Goal: Task Accomplishment & Management: Complete application form

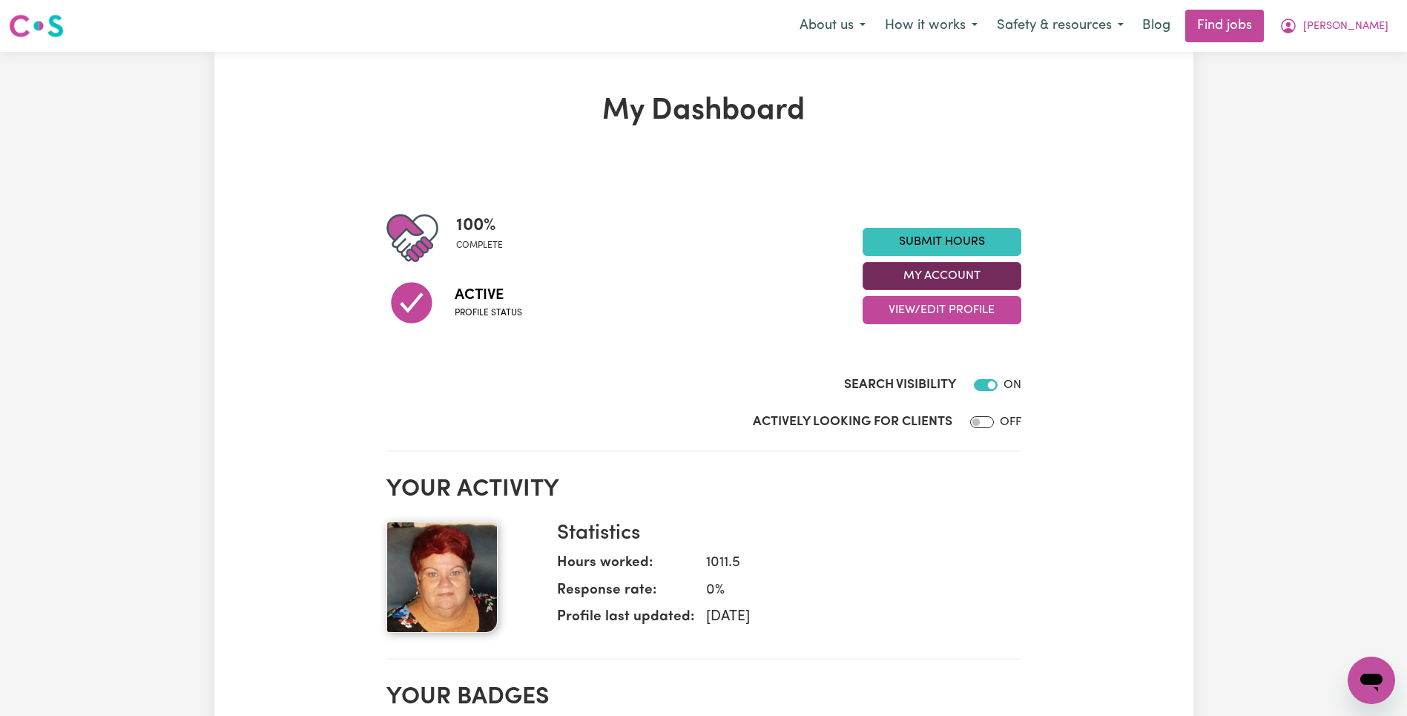
click at [940, 276] on button "My Account" at bounding box center [942, 276] width 159 height 28
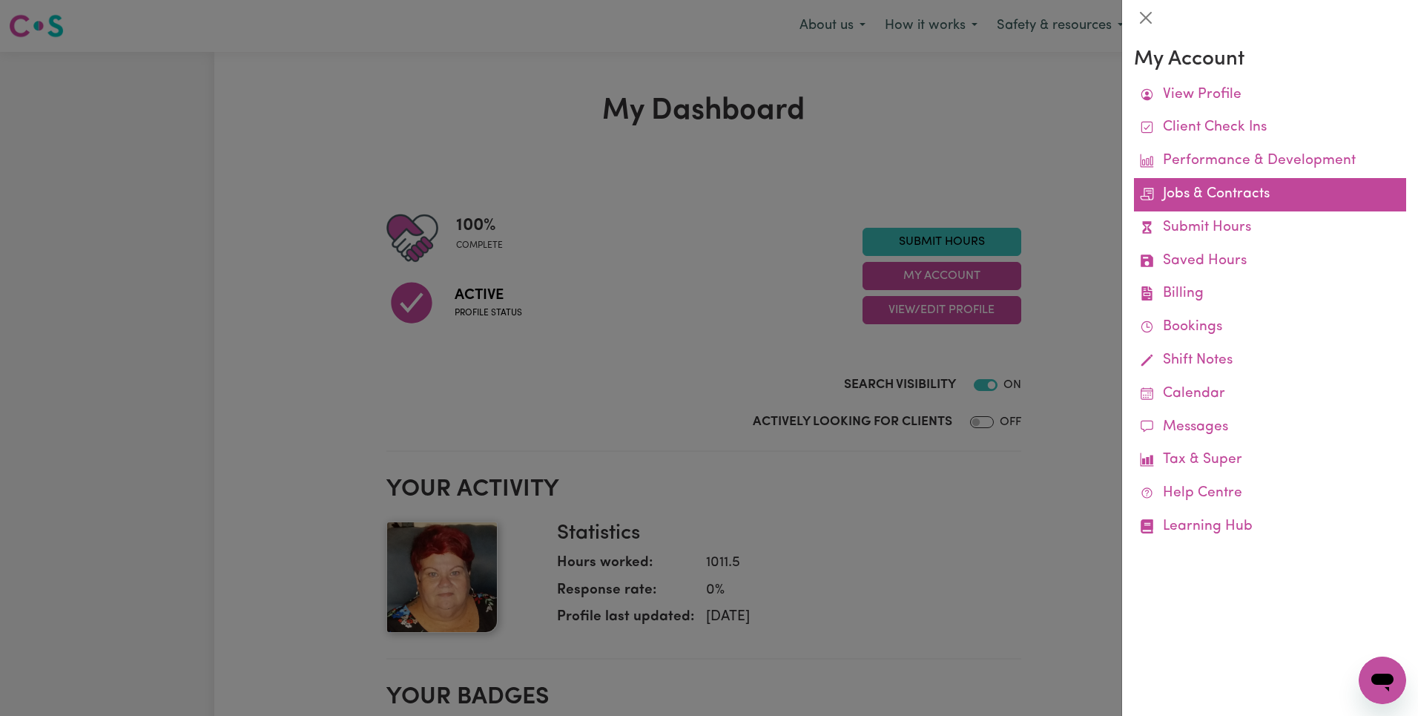
click at [1229, 200] on link "Jobs & Contracts" at bounding box center [1270, 194] width 272 height 33
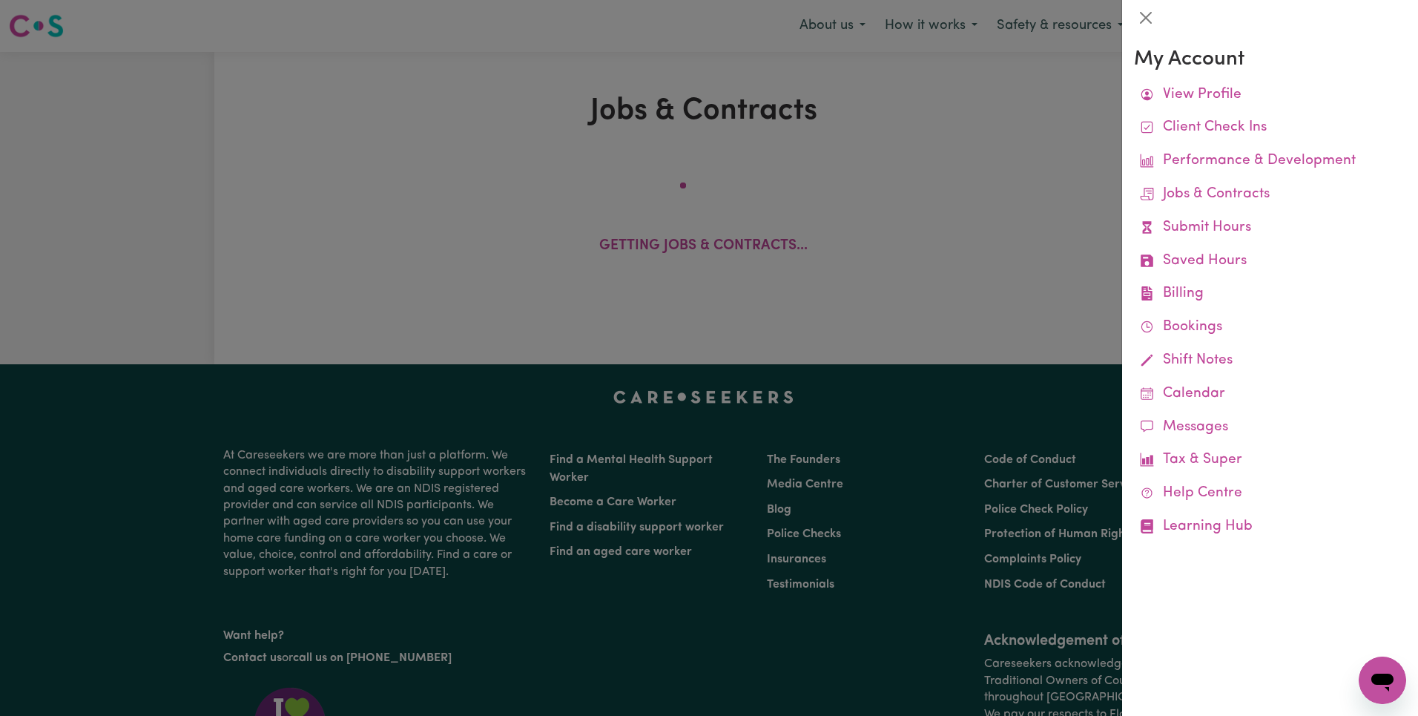
click at [968, 151] on div at bounding box center [709, 358] width 1418 height 716
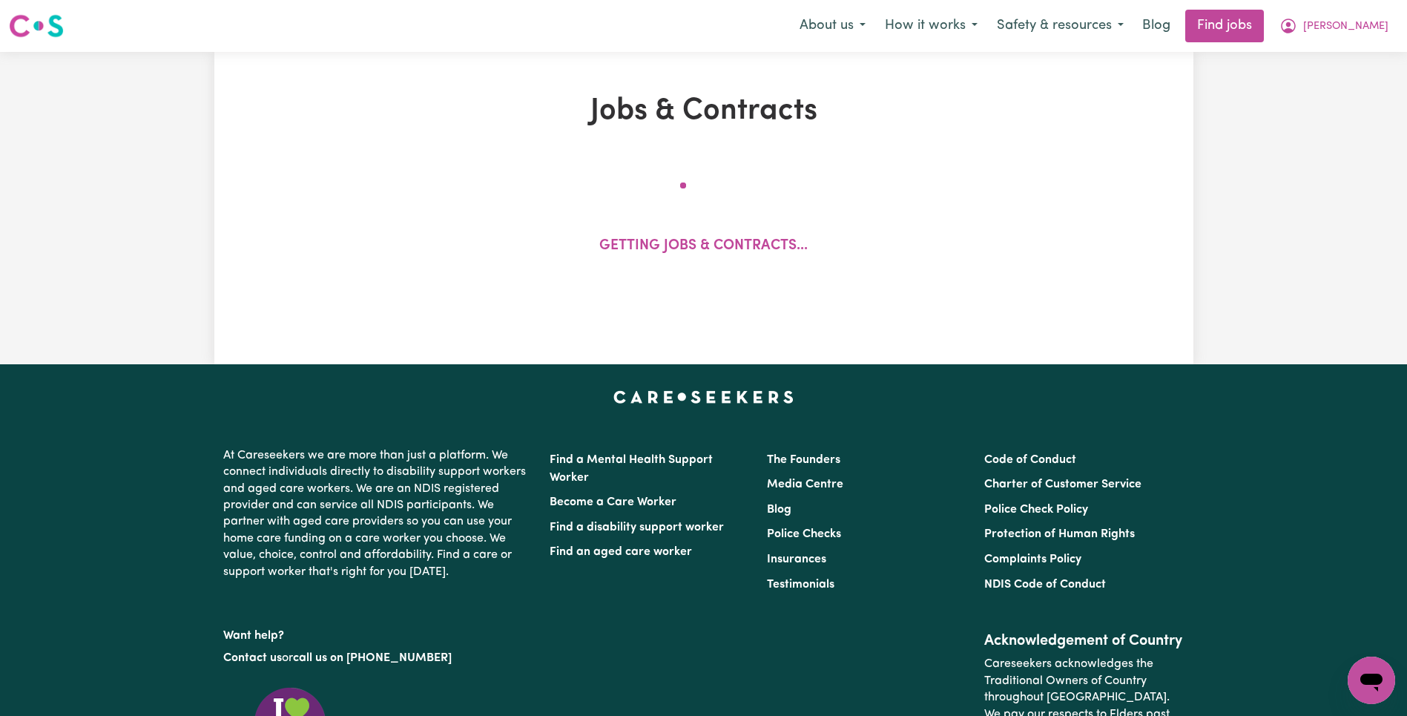
click at [1052, 163] on div "Jobs & Contracts Getting jobs & contracts..." at bounding box center [704, 207] width 816 height 229
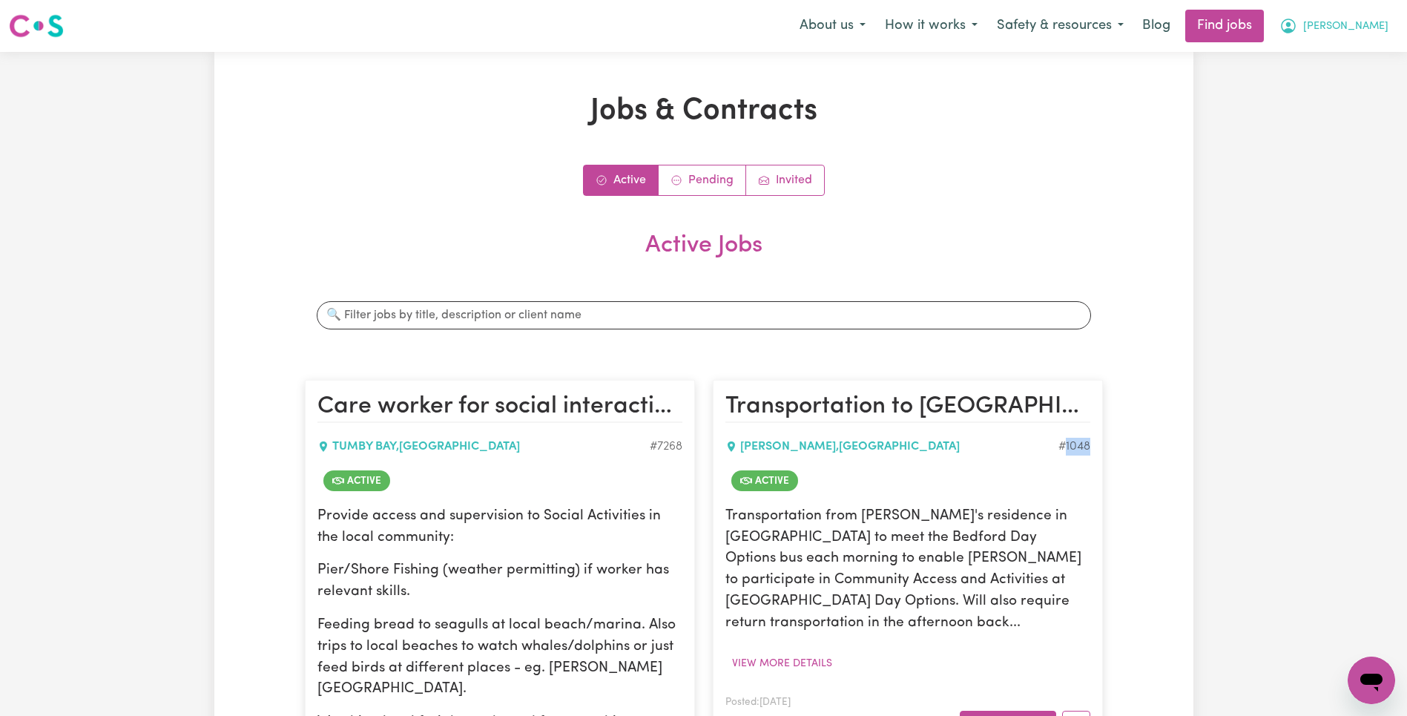
click at [1363, 34] on span "[PERSON_NAME]" at bounding box center [1345, 27] width 85 height 16
click at [1359, 58] on link "My Account" at bounding box center [1338, 58] width 117 height 28
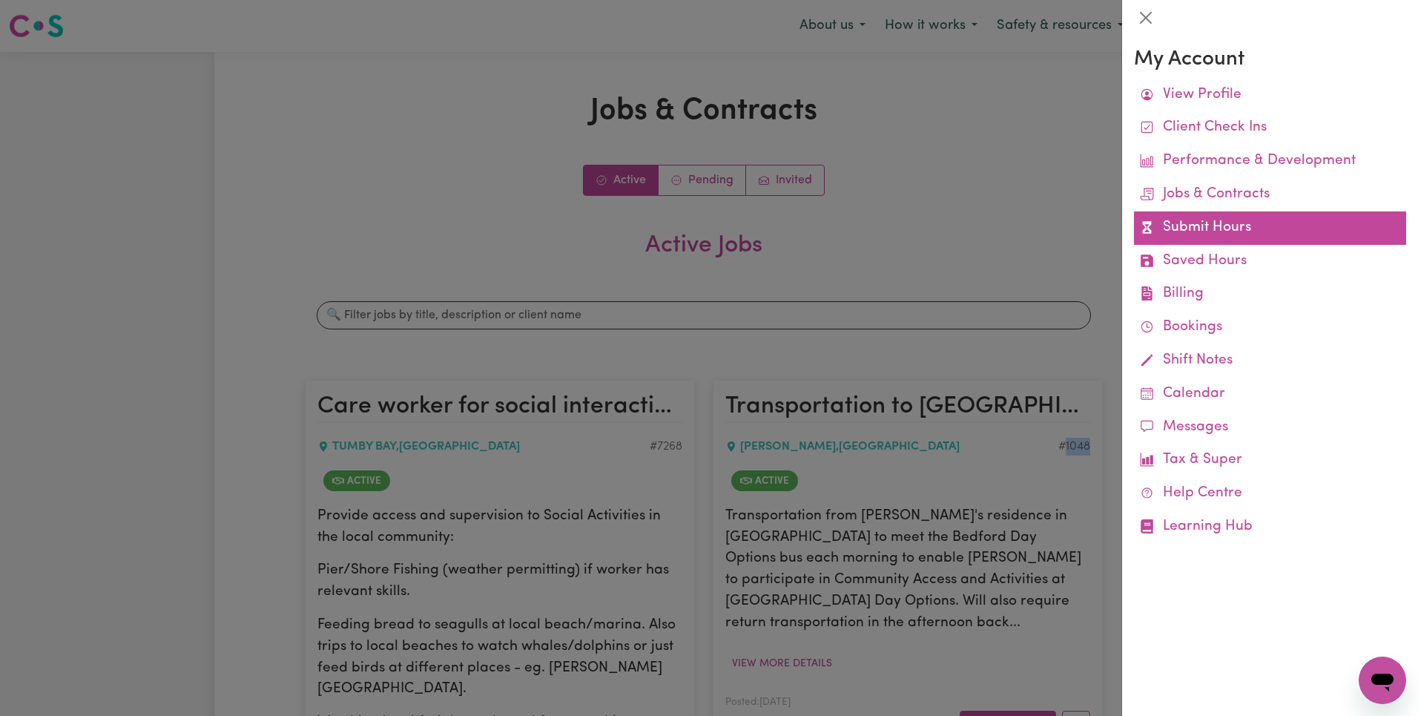
click at [1212, 219] on link "Submit Hours" at bounding box center [1270, 227] width 272 height 33
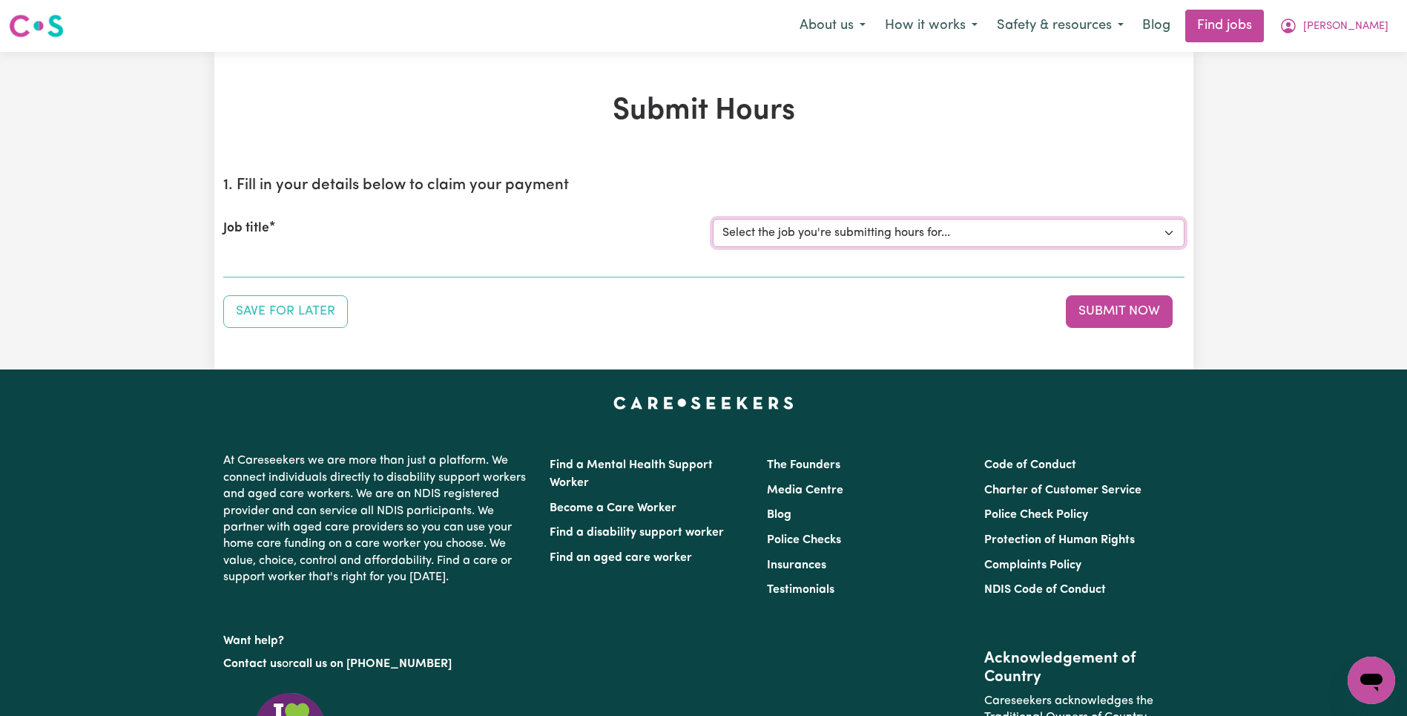
click at [880, 237] on select "Select the job you're submitting hours for... [[PERSON_NAME]] Care worker for s…" at bounding box center [949, 233] width 472 height 28
select select "1048"
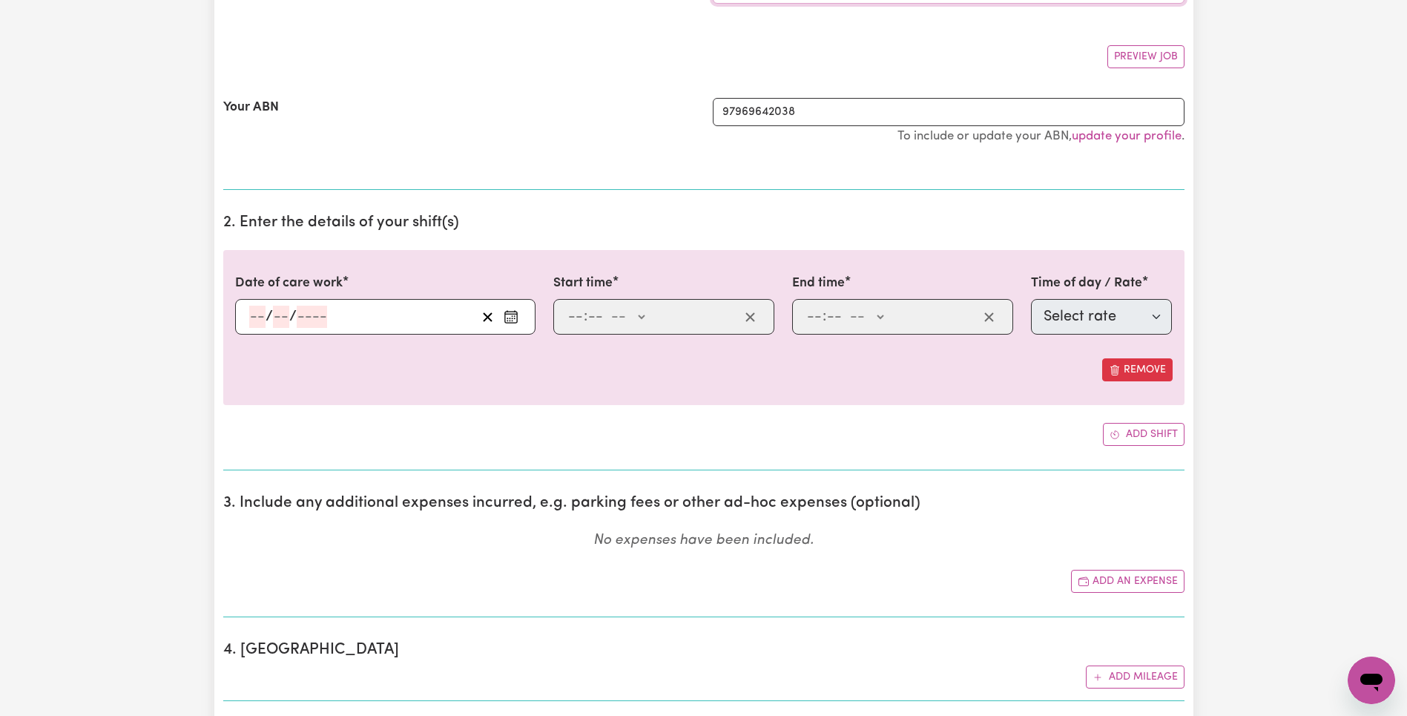
scroll to position [39, 0]
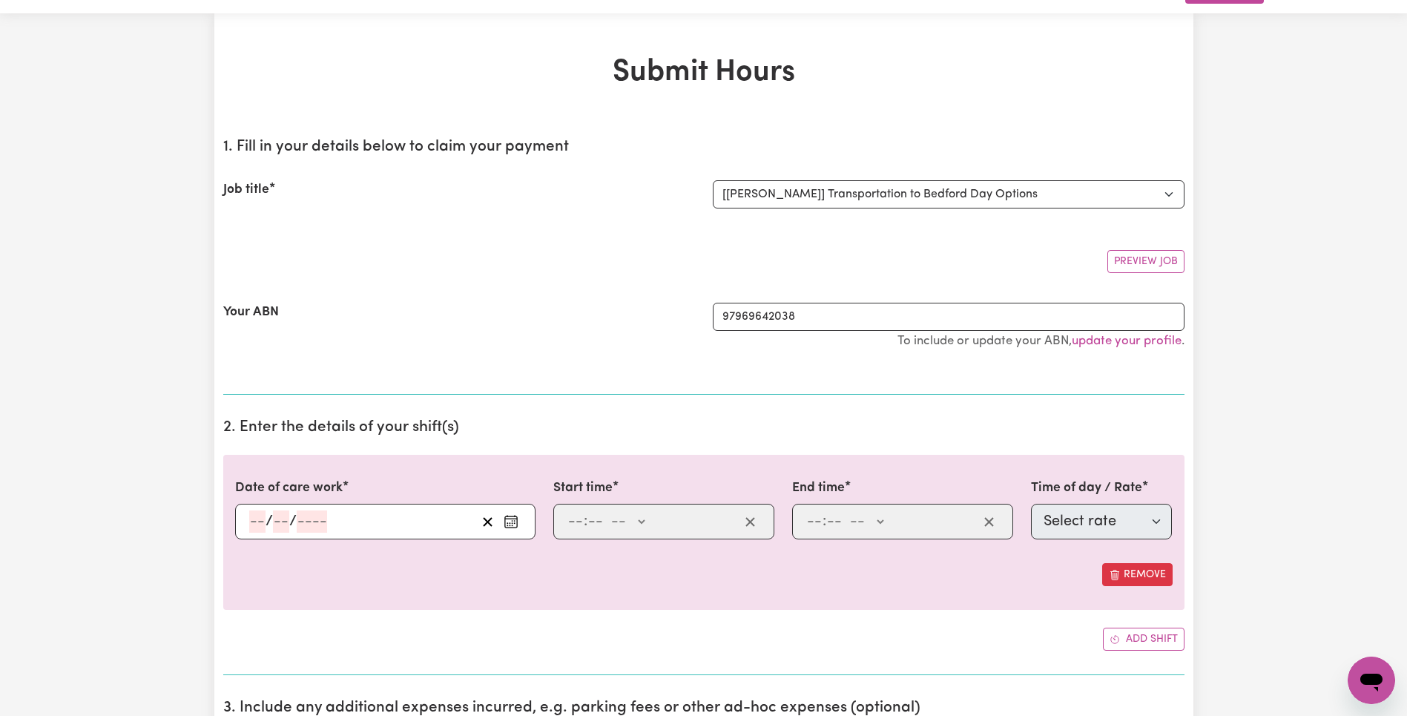
click at [312, 515] on input "number" at bounding box center [312, 521] width 30 height 22
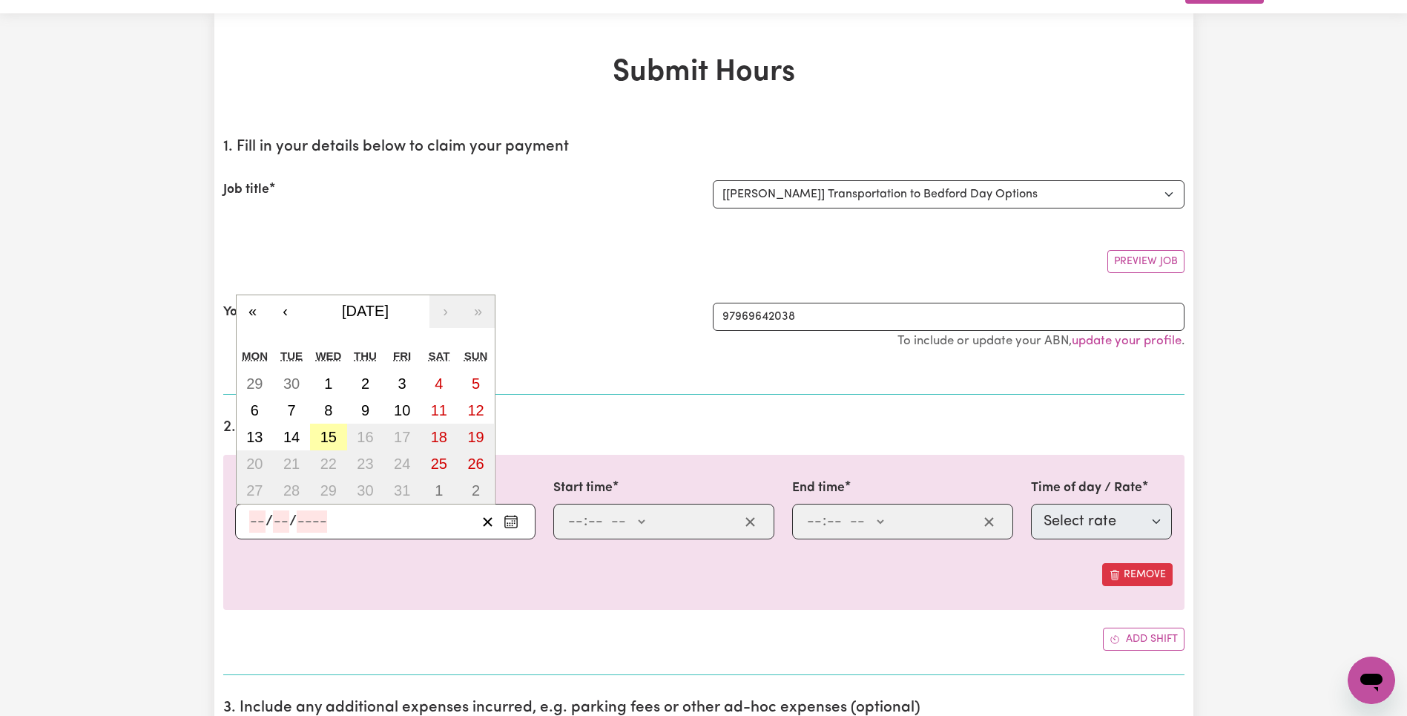
drag, startPoint x: 334, startPoint y: 438, endPoint x: 341, endPoint y: 441, distance: 8.0
click at [334, 438] on abbr "15" at bounding box center [328, 437] width 16 height 16
type input "[DATE]"
type input "15"
type input "10"
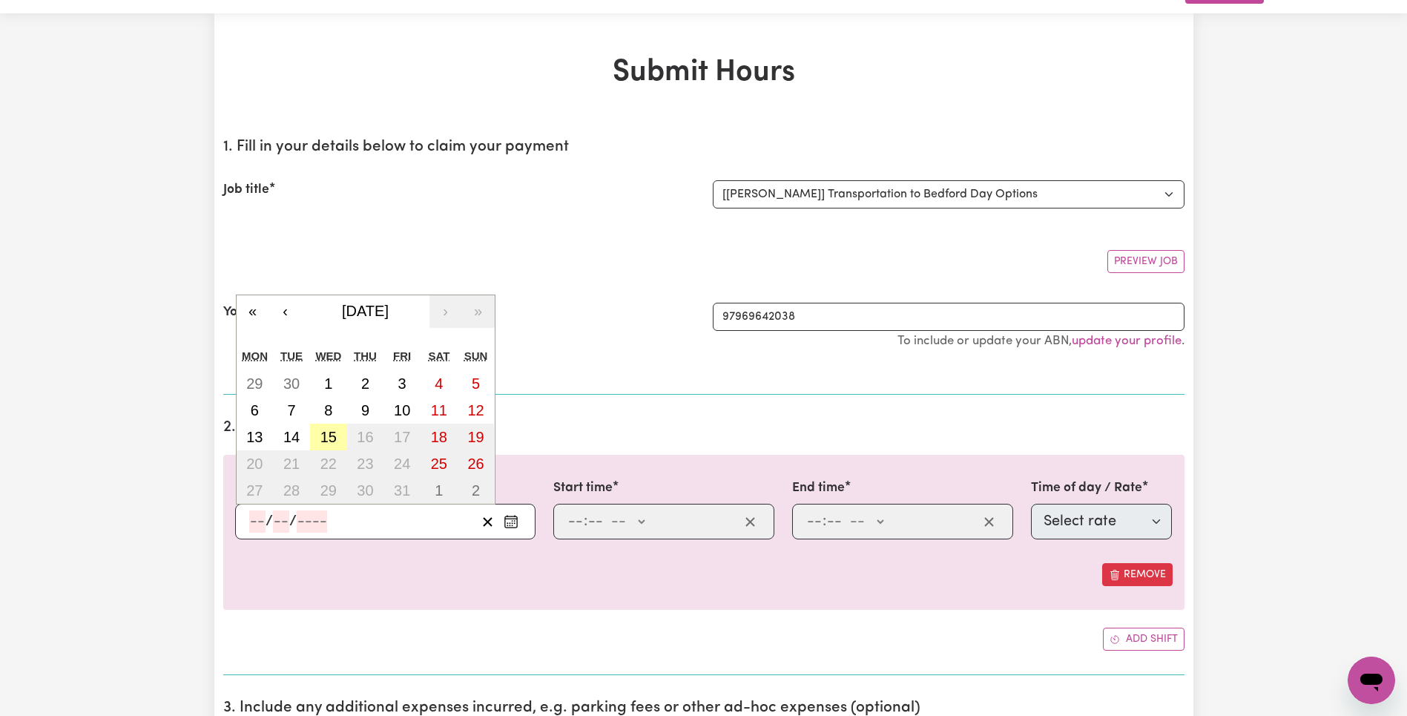
type input "2025"
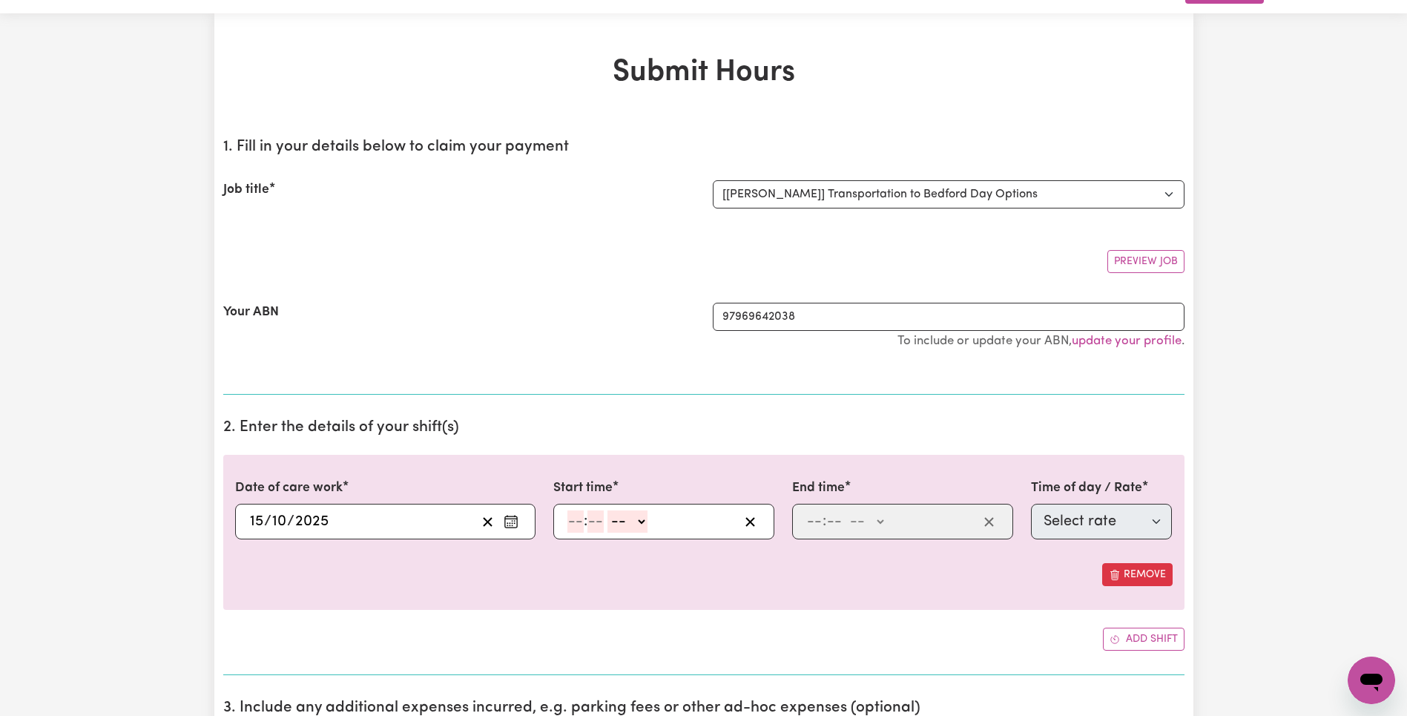
click at [582, 524] on input "number" at bounding box center [575, 521] width 16 height 22
type input "7"
type input "0"
select select "am"
type input "07:00"
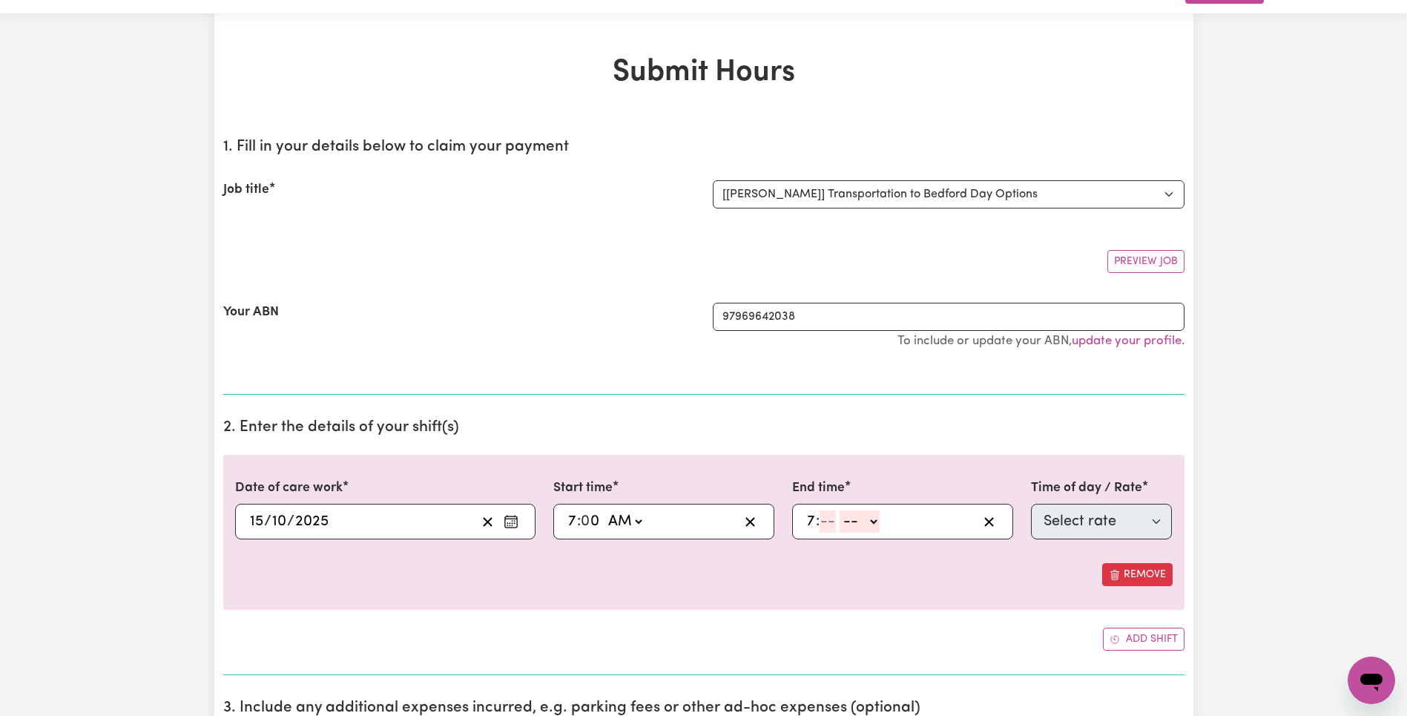
type input "7"
type input "10"
select select "am"
type input "07:10"
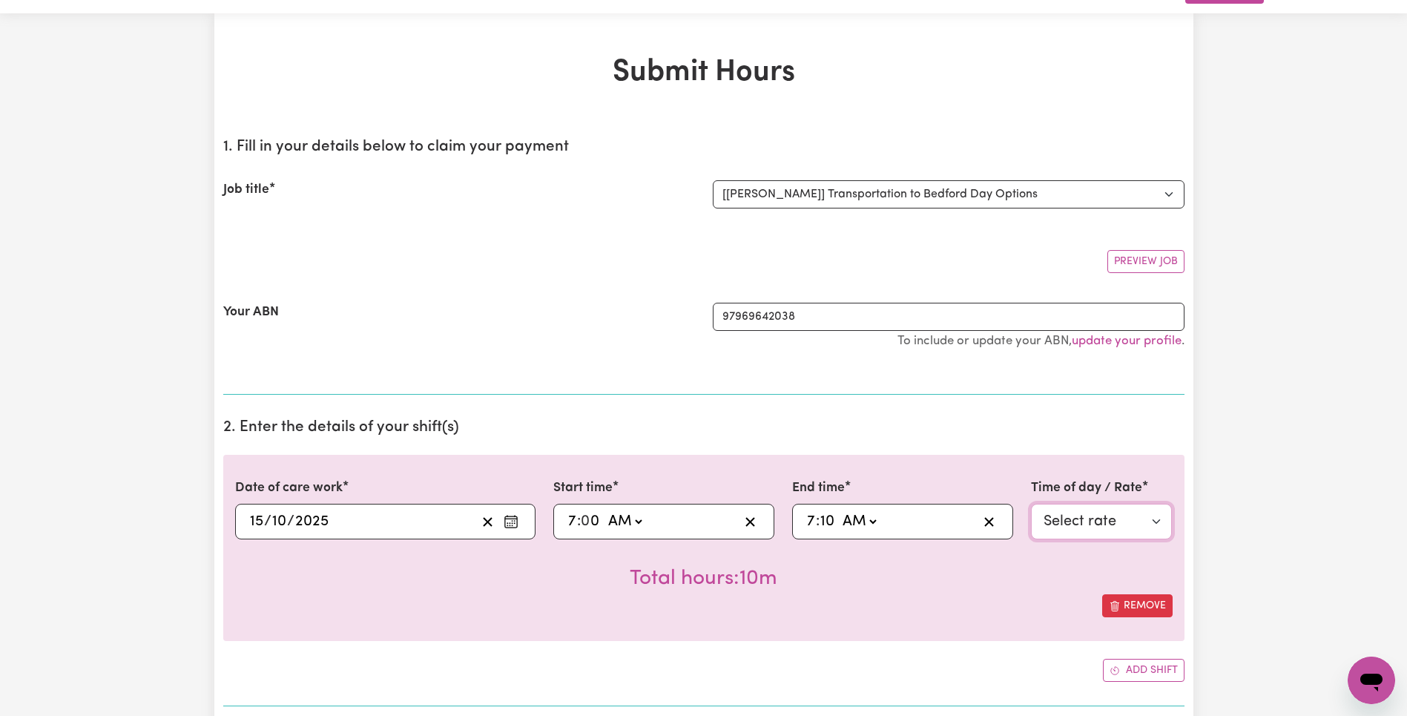
click at [1105, 527] on select "Select rate $83.16 - Weekday Daytime - Other (Specify in notes) - Standard Leve…" at bounding box center [1102, 522] width 142 height 36
select select "289"
click at [1012, 419] on h2 "2. Enter the details of your shift(s)" at bounding box center [703, 427] width 961 height 19
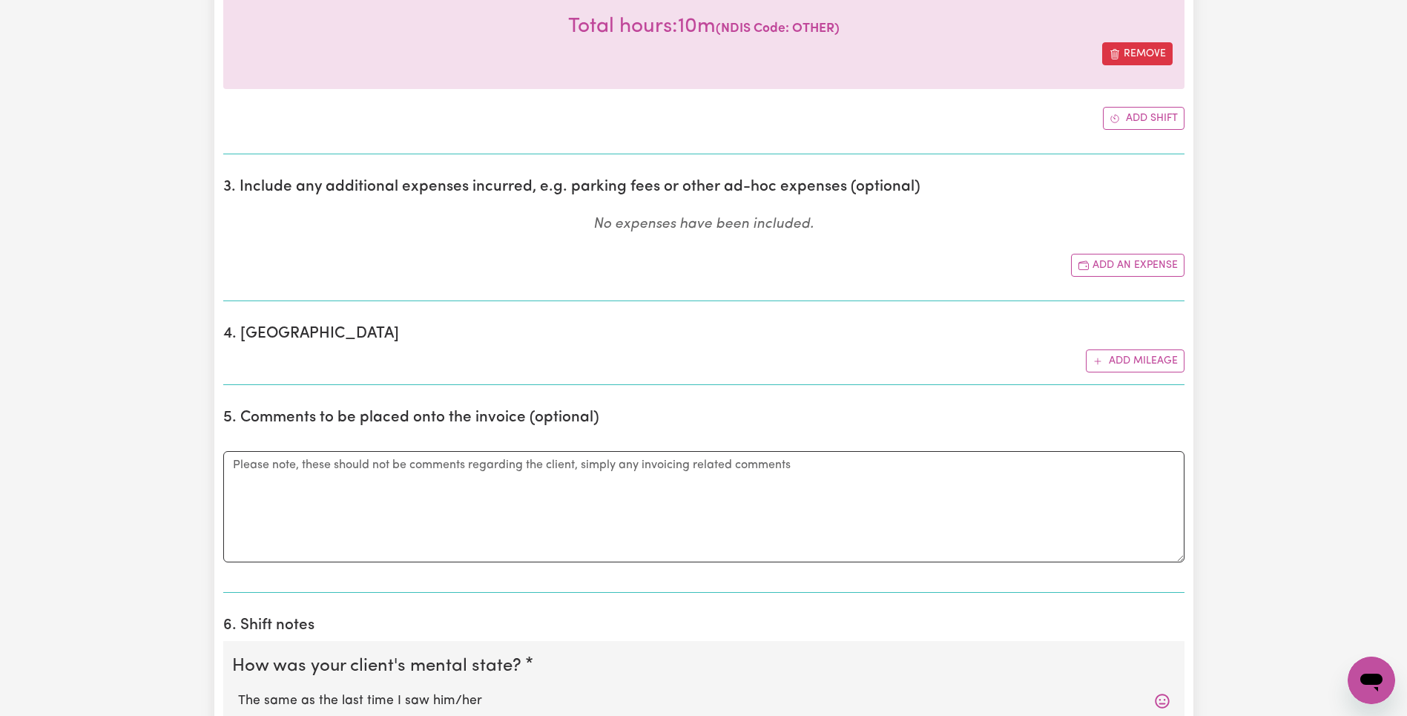
scroll to position [799, 0]
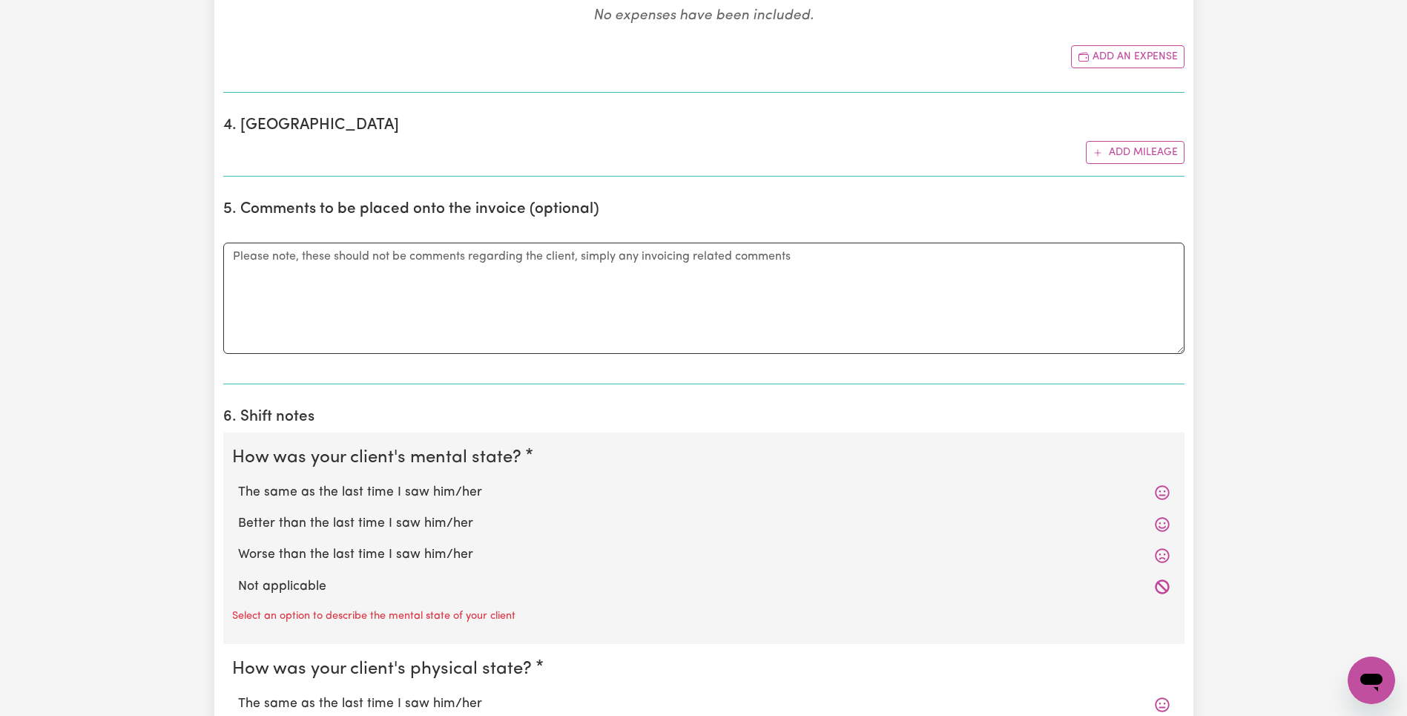
click at [321, 508] on div "Better than the last time I saw him/her" at bounding box center [703, 523] width 943 height 31
click at [330, 494] on label "The same as the last time I saw him/her" at bounding box center [704, 492] width 932 height 19
click at [238, 483] on input "The same as the last time I saw him/her" at bounding box center [237, 482] width 1 height 1
radio input "true"
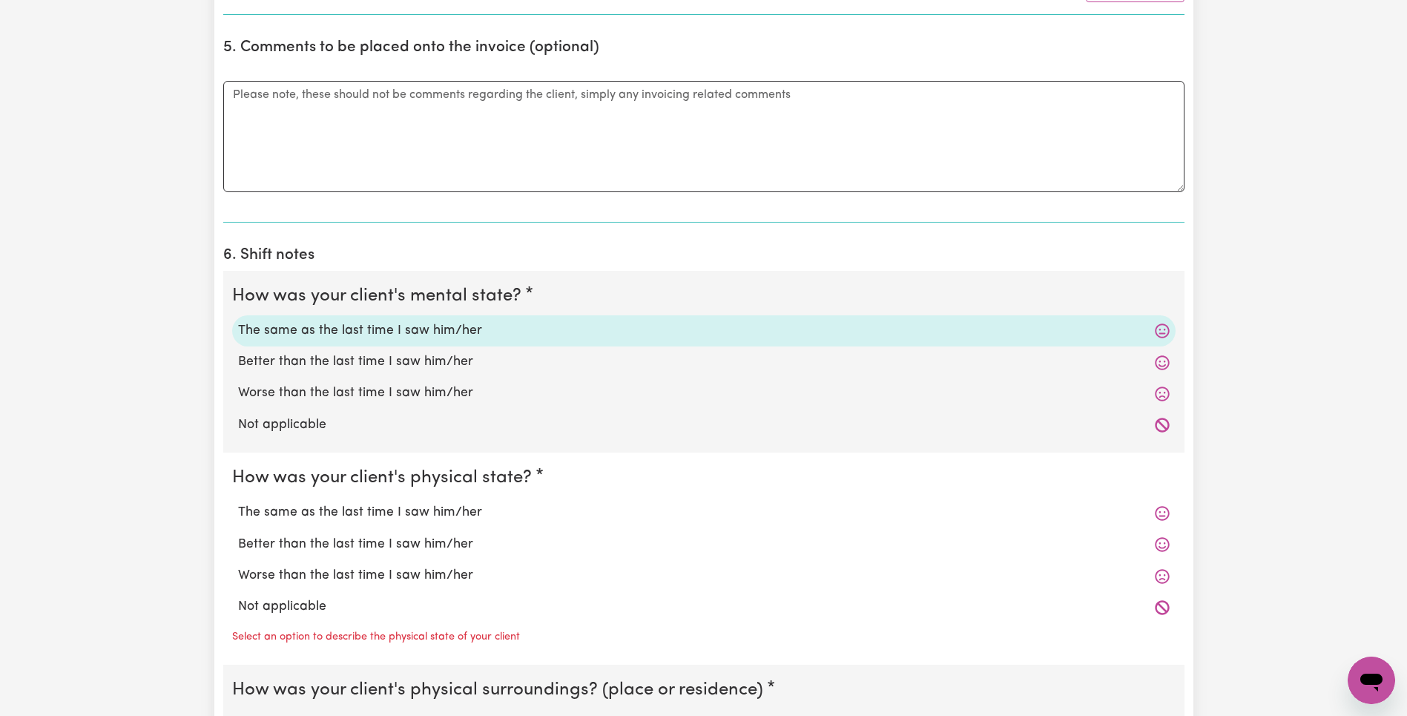
click at [318, 547] on label "Better than the last time I saw him/her" at bounding box center [704, 544] width 932 height 19
click at [238, 535] on input "Better than the last time I saw him/her" at bounding box center [237, 534] width 1 height 1
radio input "true"
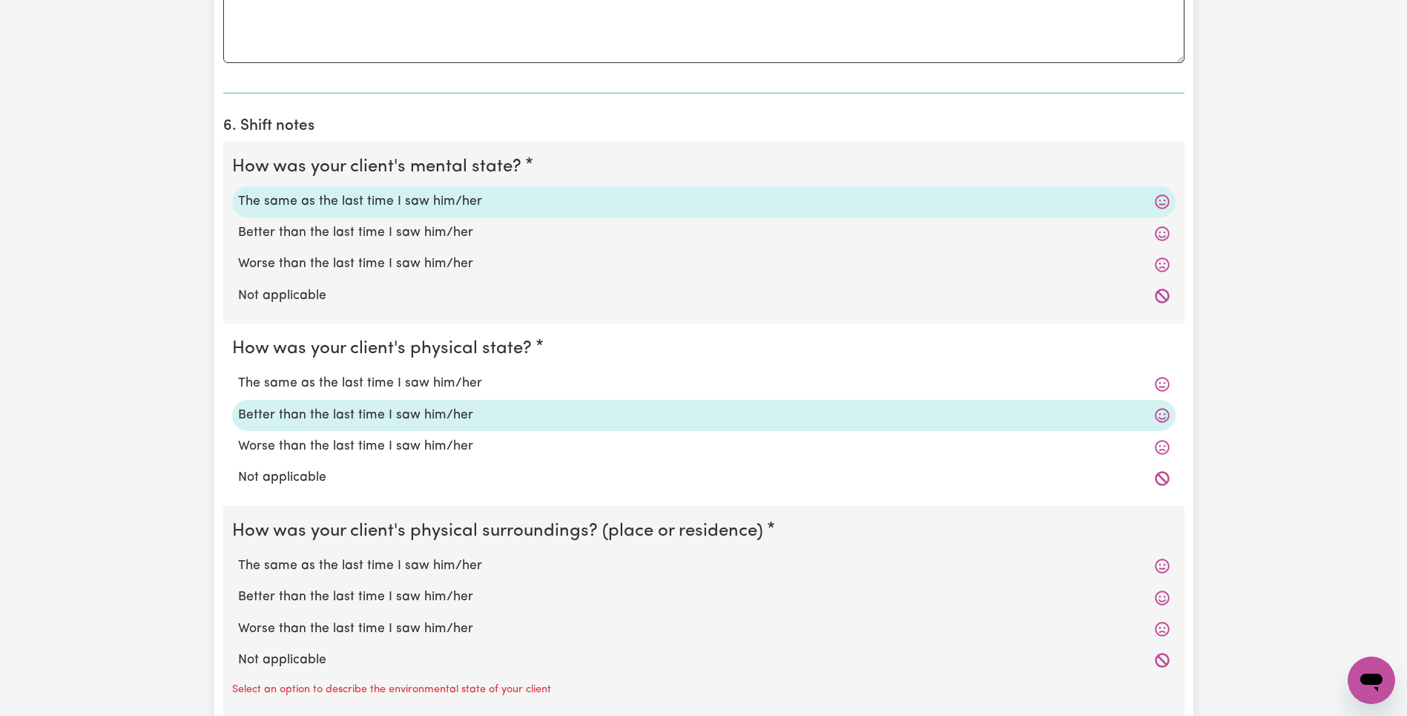
scroll to position [1166, 0]
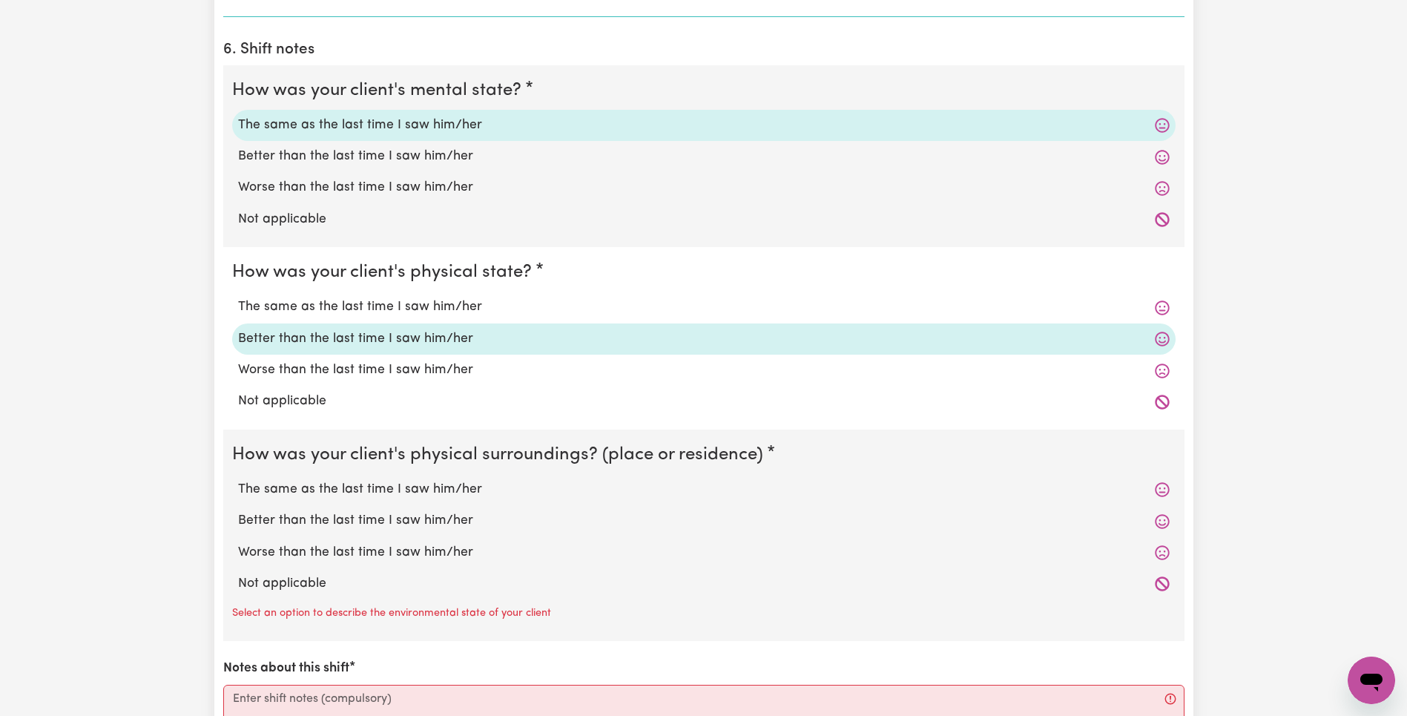
click at [312, 562] on div "Worse than the last time I saw him/her" at bounding box center [703, 552] width 943 height 31
click at [297, 576] on label "Not applicable" at bounding box center [704, 583] width 932 height 19
click at [238, 574] on input "Not applicable" at bounding box center [237, 573] width 1 height 1
radio input "true"
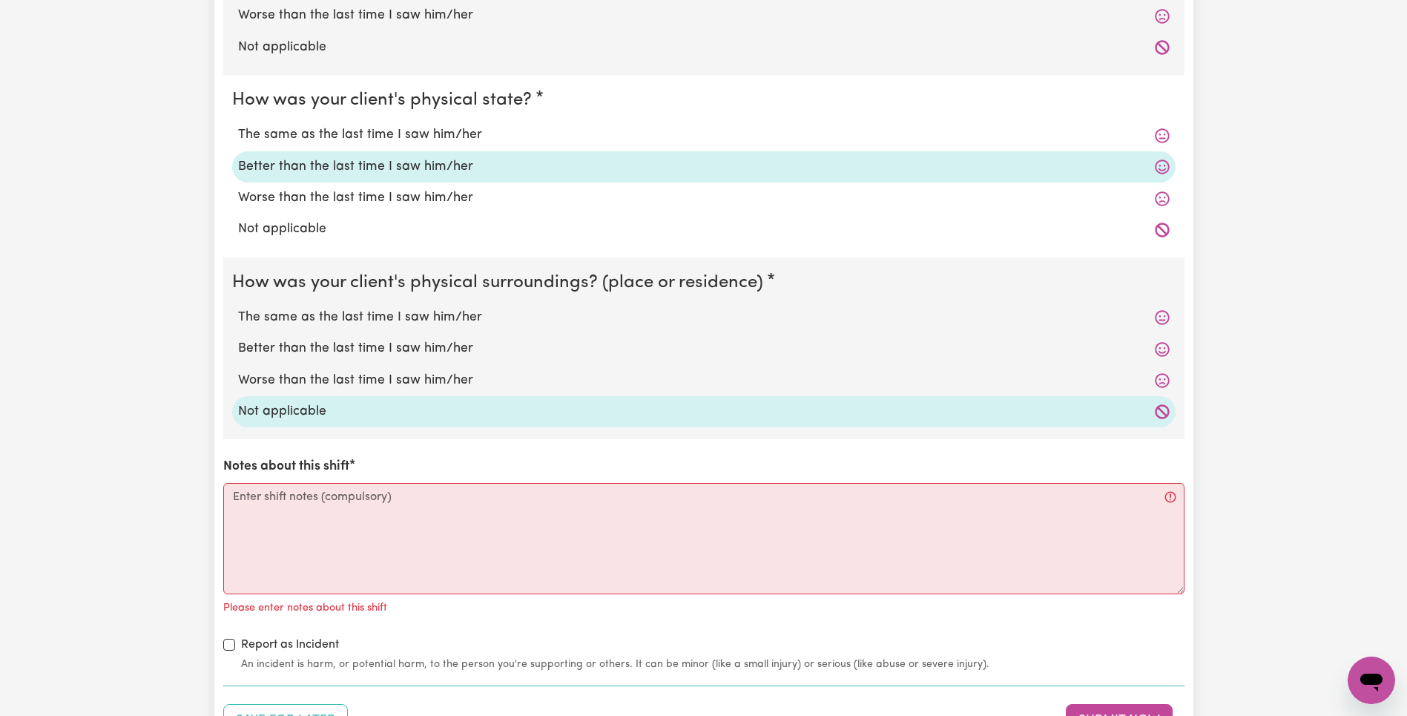
scroll to position [1414, 0]
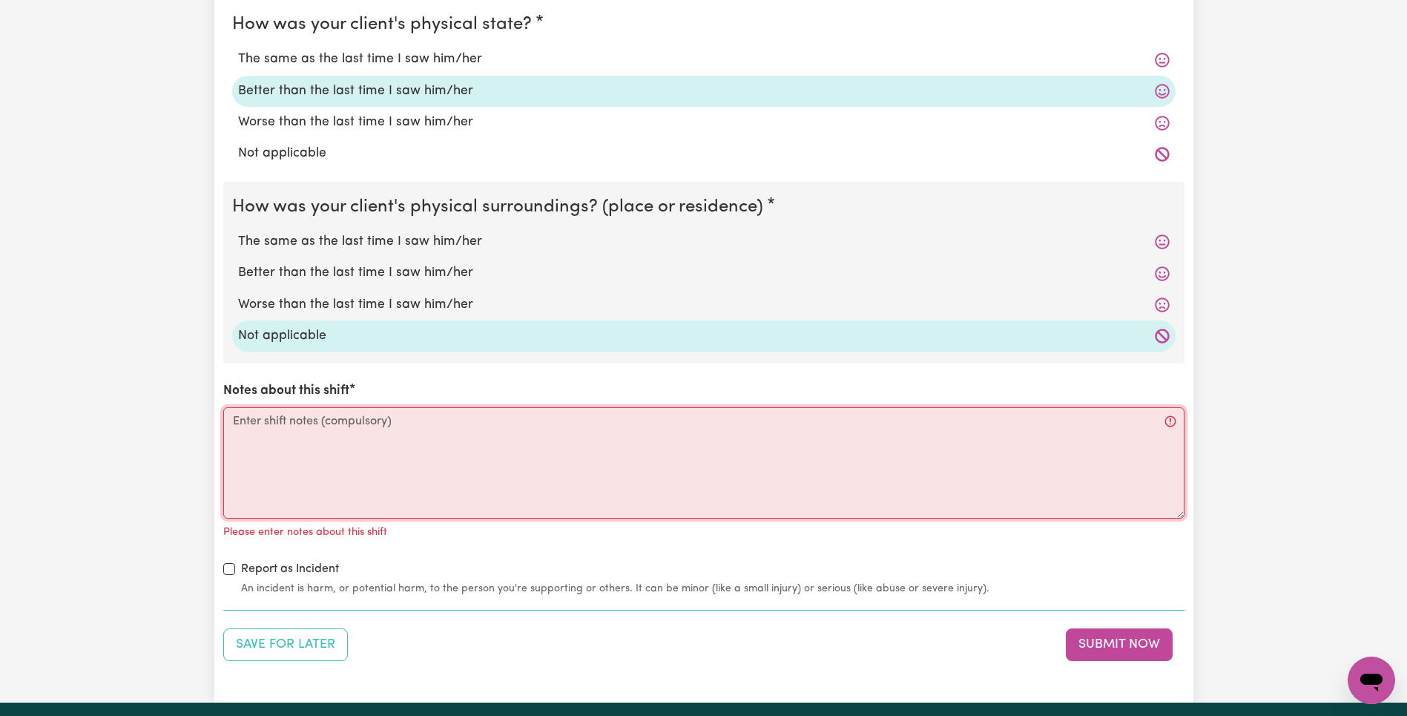
click at [373, 445] on textarea "Notes about this shift" at bounding box center [703, 462] width 961 height 111
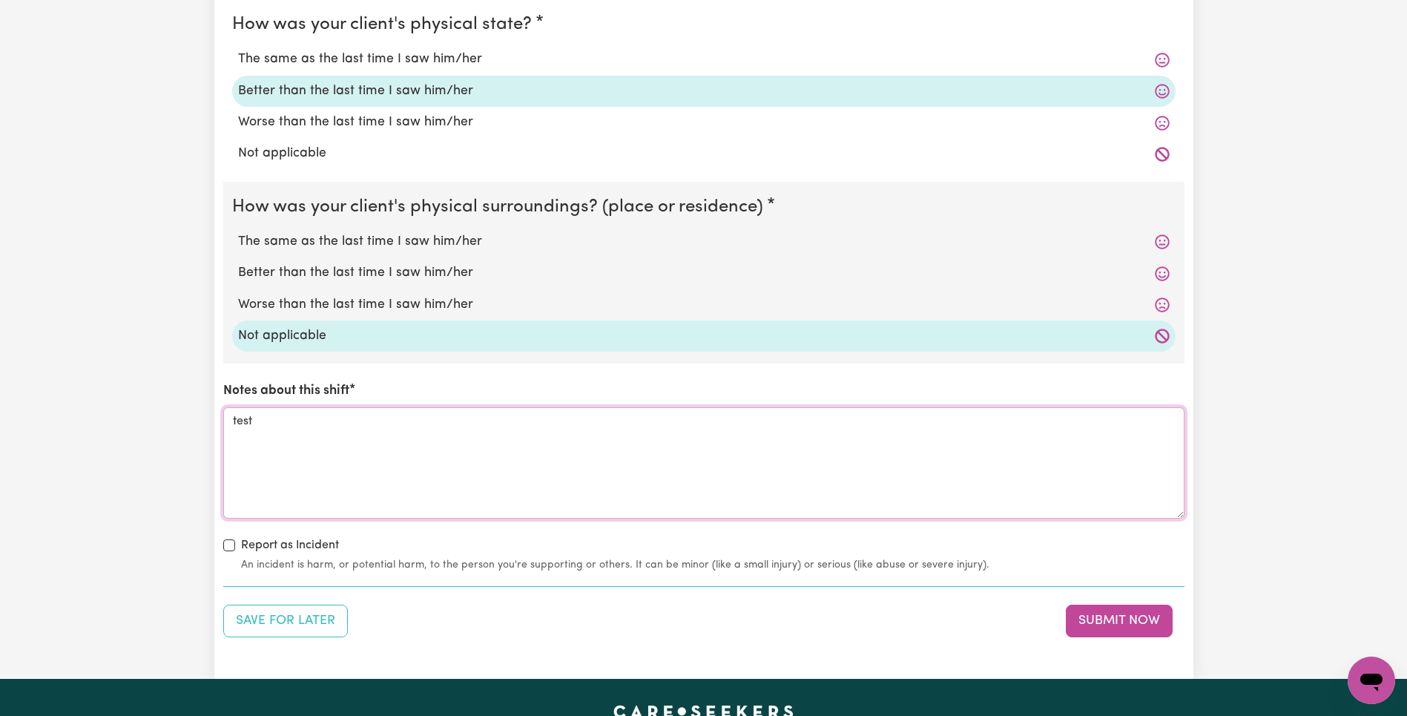
type textarea "test"
click at [1146, 623] on button "Submit Now" at bounding box center [1119, 620] width 107 height 33
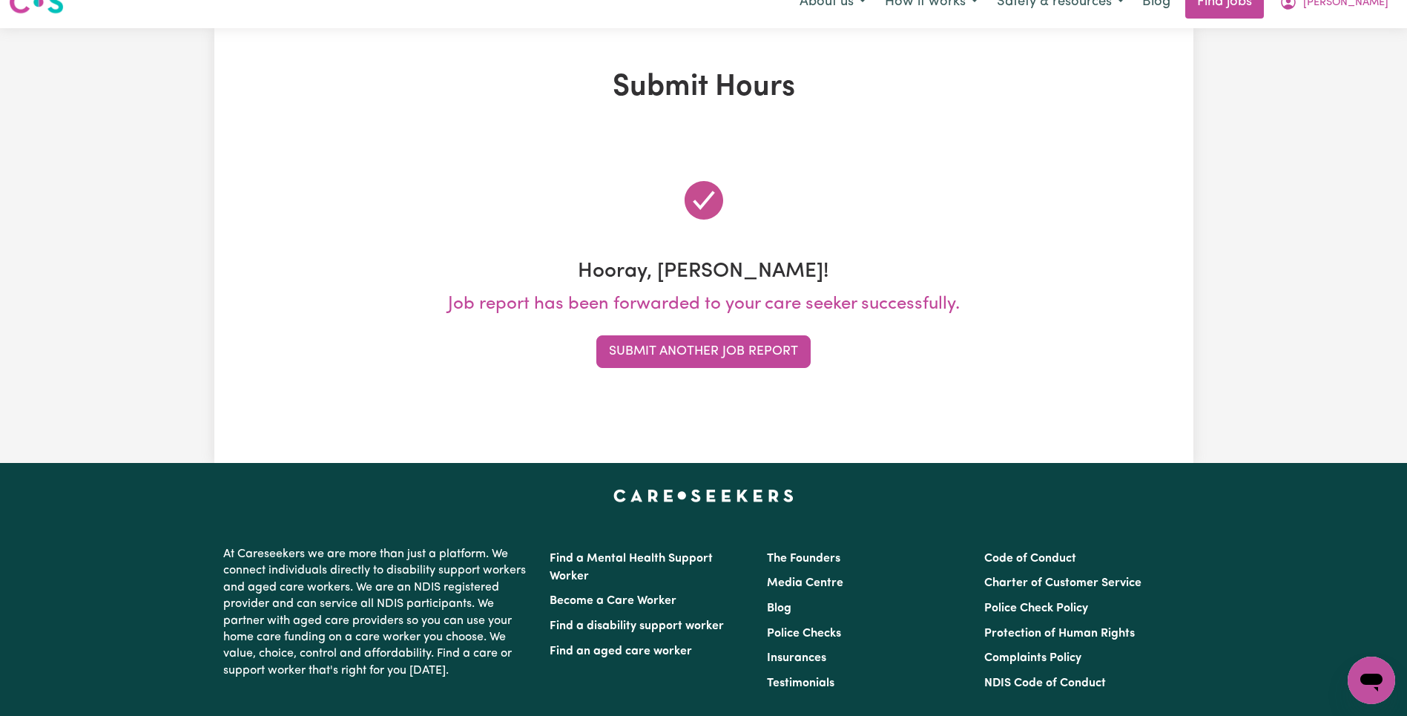
scroll to position [0, 0]
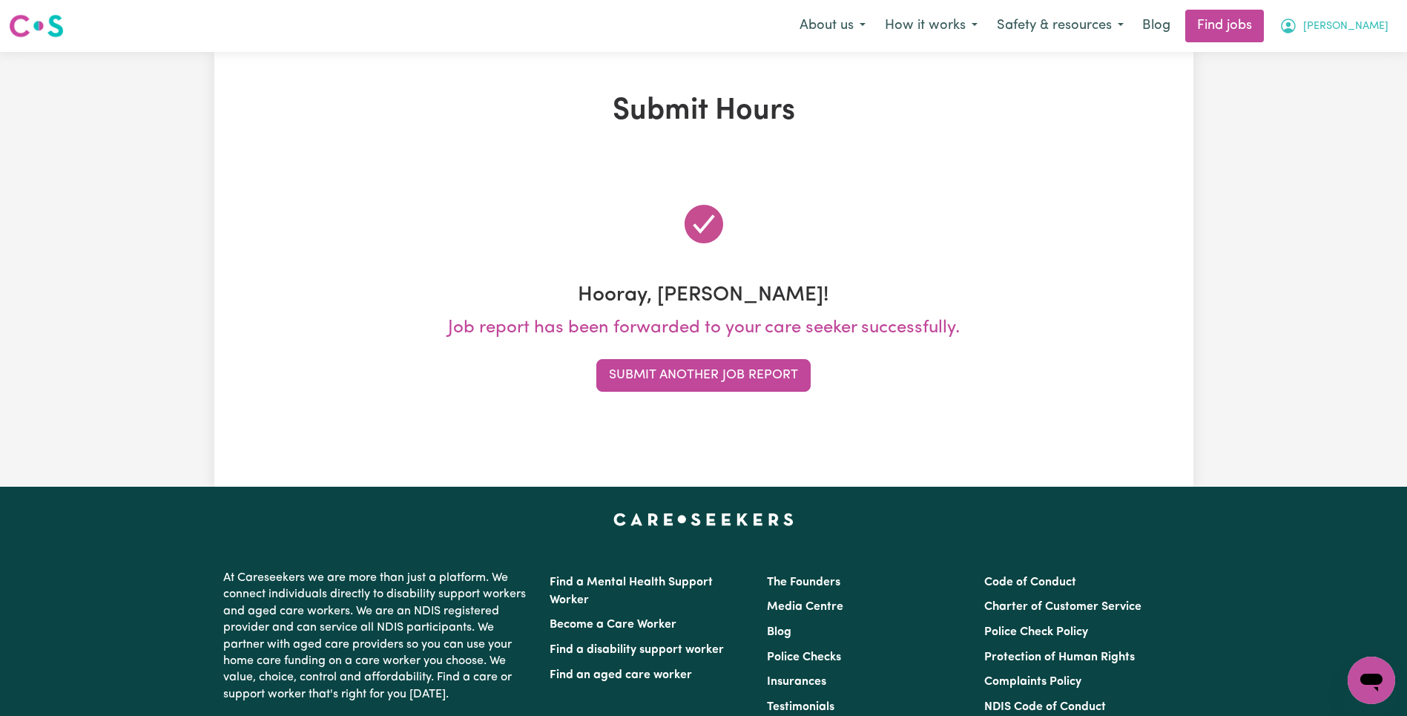
click at [1368, 11] on button "[PERSON_NAME]" at bounding box center [1334, 25] width 128 height 31
click at [1338, 113] on link "Logout" at bounding box center [1338, 113] width 117 height 28
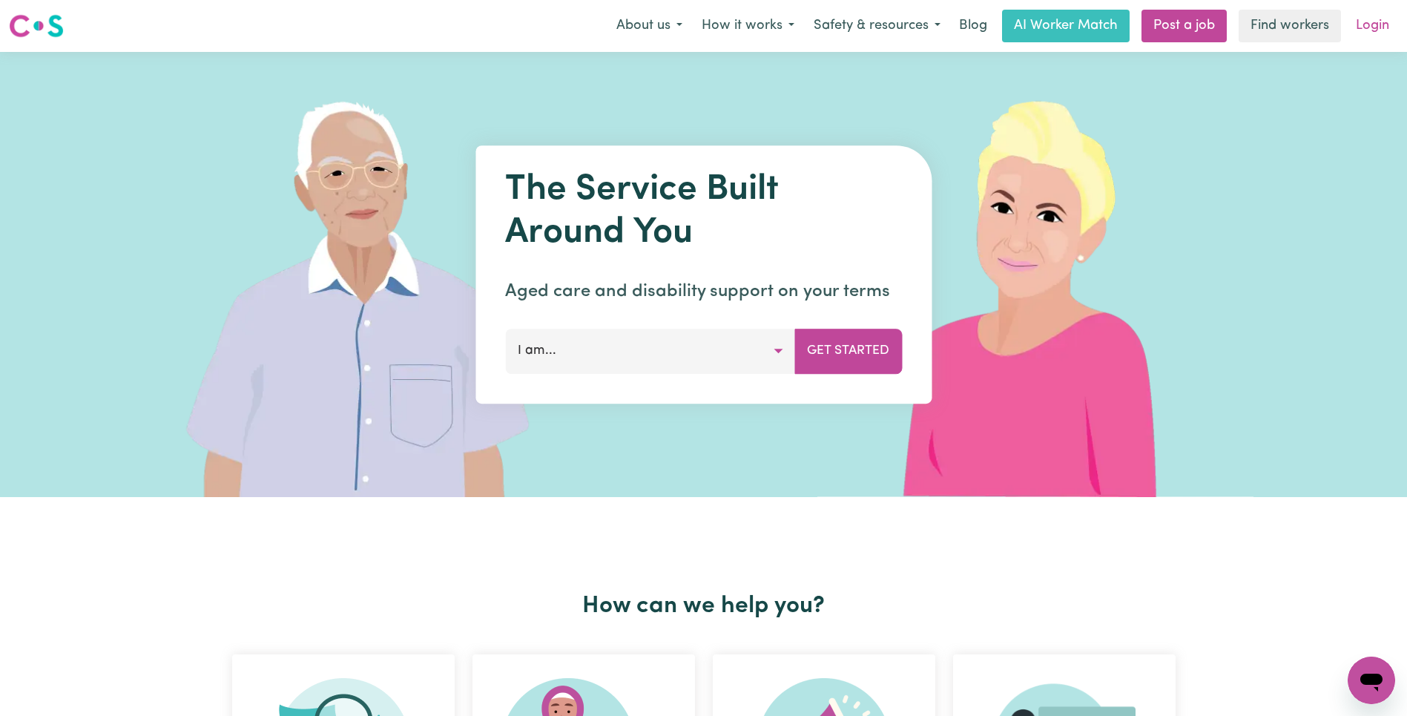
click at [1382, 13] on link "Login" at bounding box center [1372, 26] width 51 height 33
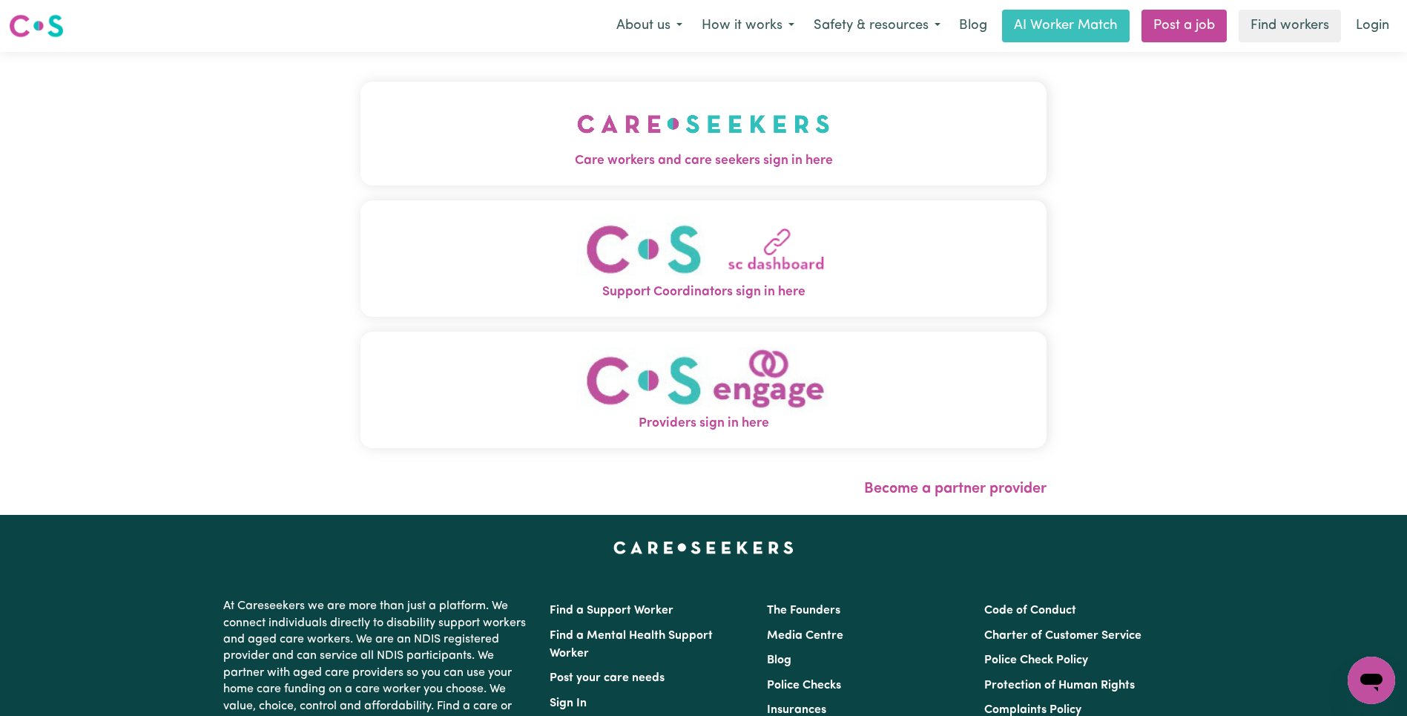
click at [360, 114] on button "Care workers and care seekers sign in here" at bounding box center [703, 134] width 686 height 104
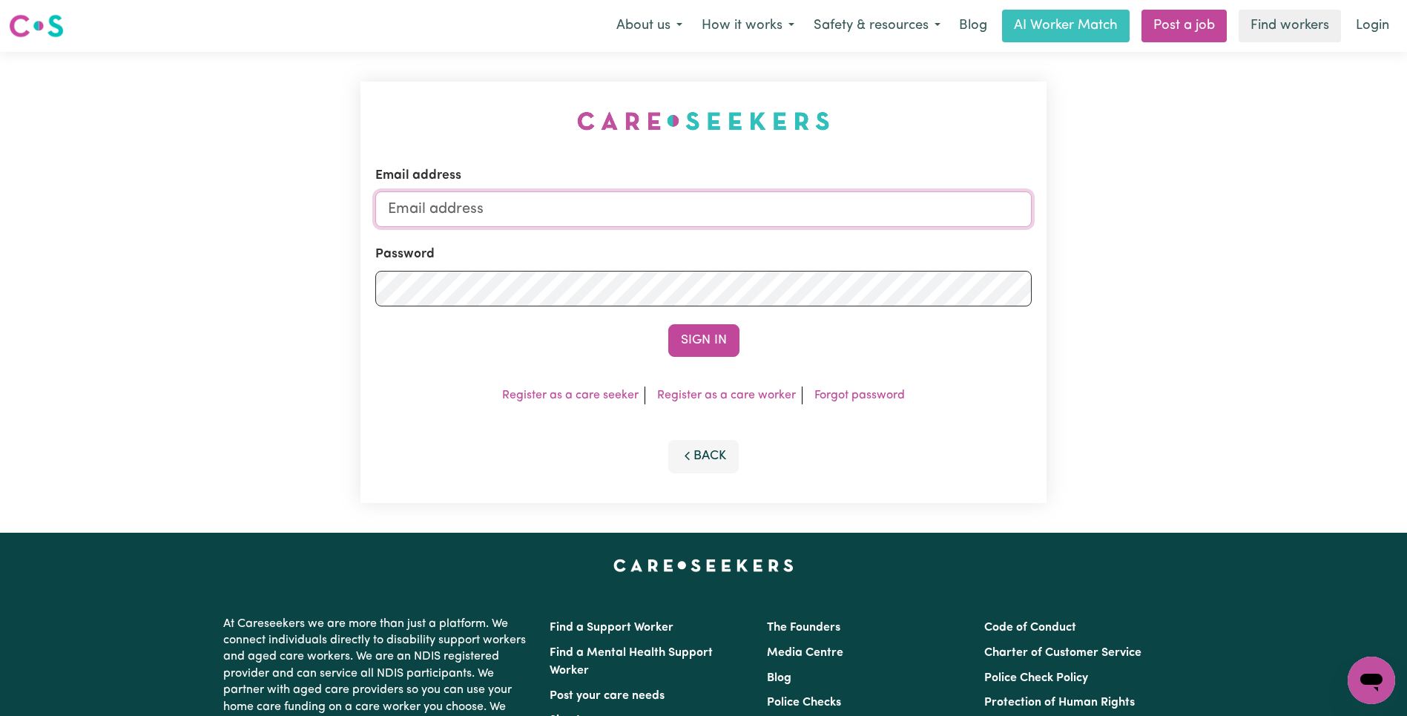
click at [704, 226] on input "Email address" at bounding box center [703, 209] width 656 height 36
paste input "[EMAIL_ADDRESS][DOMAIN_NAME]"
click at [693, 334] on button "Sign In" at bounding box center [703, 340] width 71 height 33
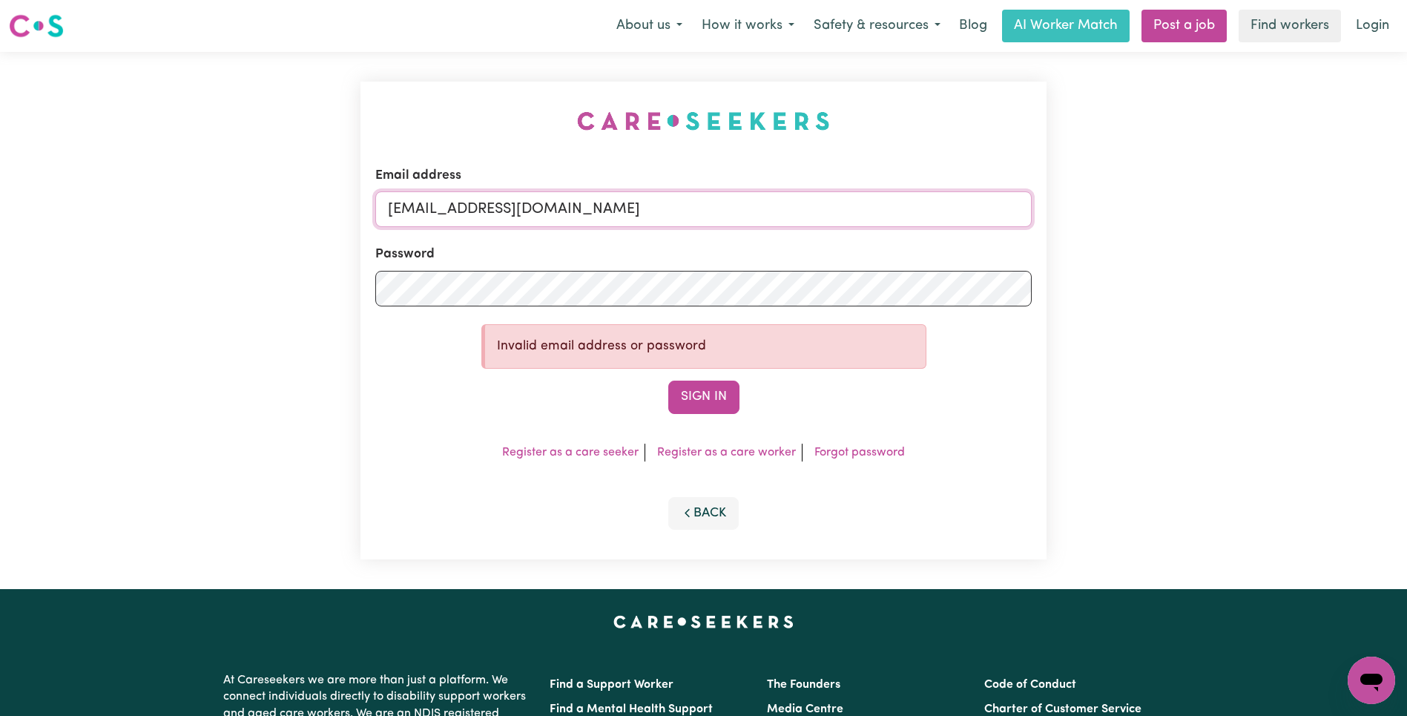
drag, startPoint x: 466, startPoint y: 208, endPoint x: 748, endPoint y: 215, distance: 281.9
click at [748, 215] on input "[EMAIL_ADDRESS][DOMAIN_NAME]" at bounding box center [703, 209] width 656 height 36
drag, startPoint x: 463, startPoint y: 207, endPoint x: 545, endPoint y: 214, distance: 82.6
click at [545, 214] on input "superuser~r" at bounding box center [703, 209] width 656 height 36
paste input "[EMAIL_ADDRESS][DOMAIN_NAME]"
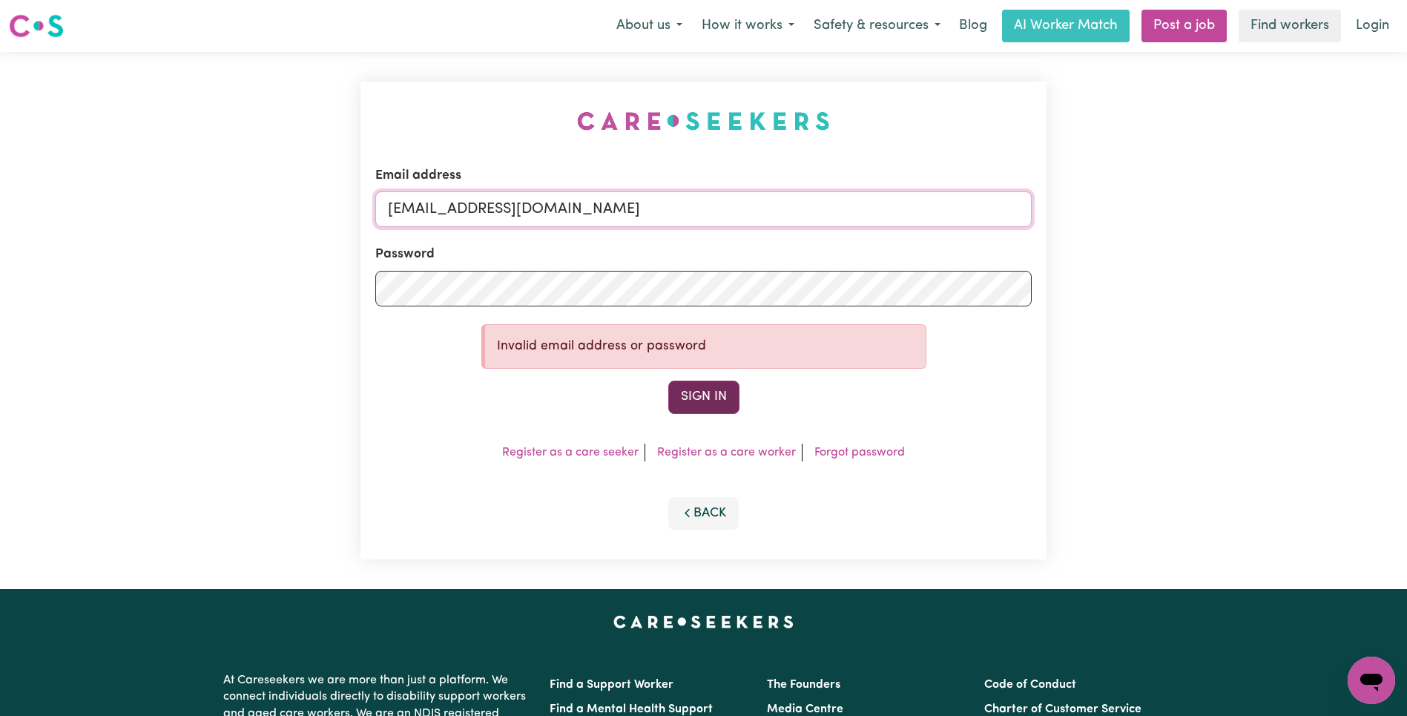
type input "[EMAIL_ADDRESS][DOMAIN_NAME]"
click at [708, 418] on div "Email address [EMAIL_ADDRESS][DOMAIN_NAME] Password Invalid email address or pa…" at bounding box center [703, 321] width 686 height 478
click at [714, 404] on button "Sign In" at bounding box center [703, 396] width 71 height 33
